Goal: Task Accomplishment & Management: Complete application form

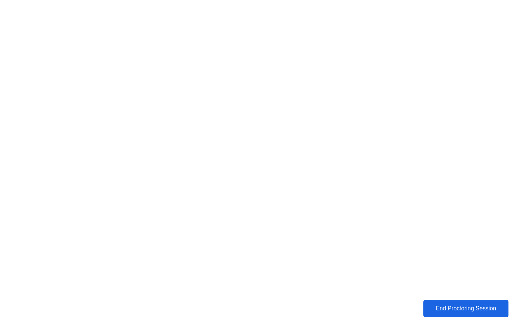
drag, startPoint x: 0, startPoint y: 0, endPoint x: 465, endPoint y: 311, distance: 559.5
click at [465, 311] on div "End Proctoring Session" at bounding box center [465, 308] width 81 height 7
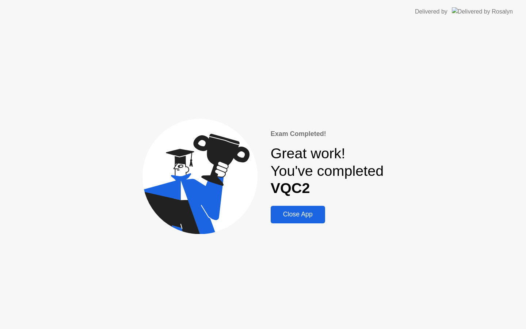
click at [314, 218] on div "Close App" at bounding box center [298, 214] width 50 height 8
